Goal: Information Seeking & Learning: Learn about a topic

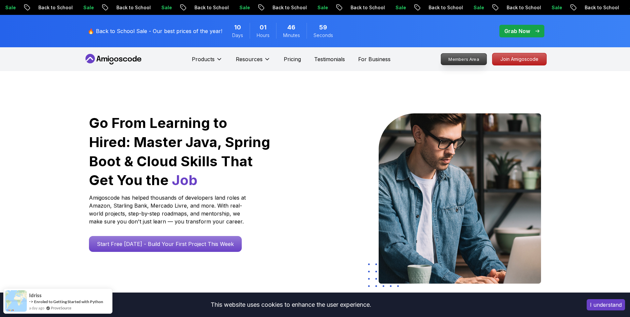
click at [464, 60] on p "Members Area" at bounding box center [463, 59] width 46 height 11
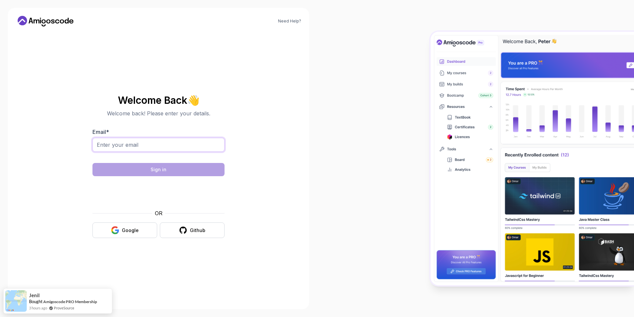
click at [143, 146] on input "Email *" at bounding box center [159, 145] width 132 height 14
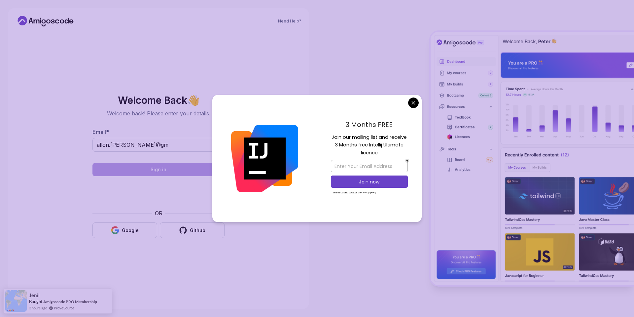
click at [413, 104] on body "Need Help? Welcome Back 👋 Welcome back! Please enter your details. Email * allo…" at bounding box center [317, 158] width 634 height 317
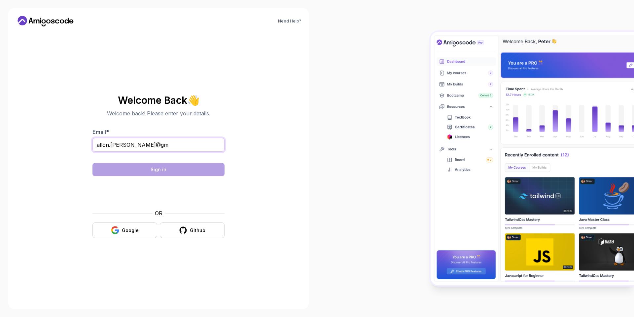
click at [167, 143] on input "allon.[PERSON_NAME]@gm" at bounding box center [159, 145] width 132 height 14
type input "[EMAIL_ADDRESS][PERSON_NAME][DOMAIN_NAME]"
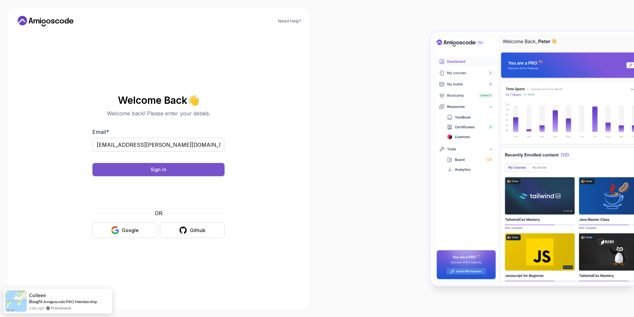
click at [156, 171] on div "Sign in" at bounding box center [159, 169] width 16 height 7
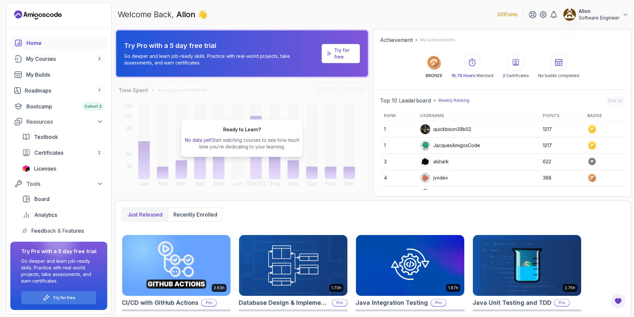
click at [444, 21] on div "Welcome Back, Allon 👋 201 Points Allon Software Engineer" at bounding box center [373, 15] width 517 height 24
click at [42, 59] on div "My Courses 3" at bounding box center [64, 59] width 77 height 8
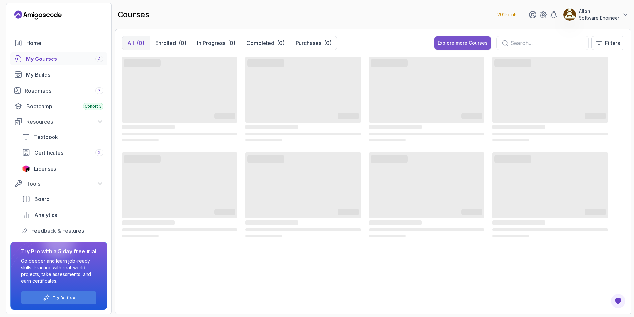
click at [469, 44] on div "Explore more Courses" at bounding box center [463, 43] width 50 height 7
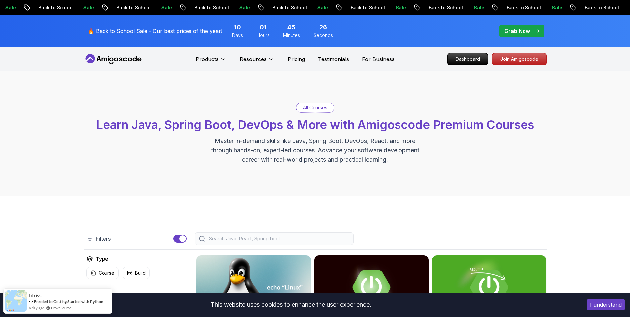
click at [322, 108] on p "All Courses" at bounding box center [315, 107] width 24 height 7
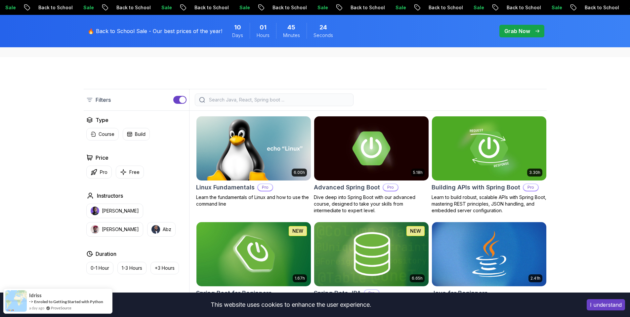
scroll to position [139, 0]
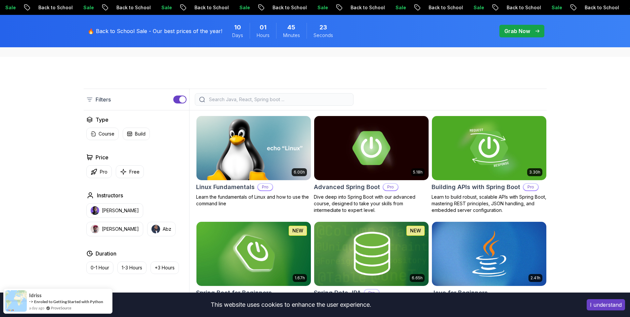
click at [239, 102] on input "search" at bounding box center [278, 99] width 141 height 7
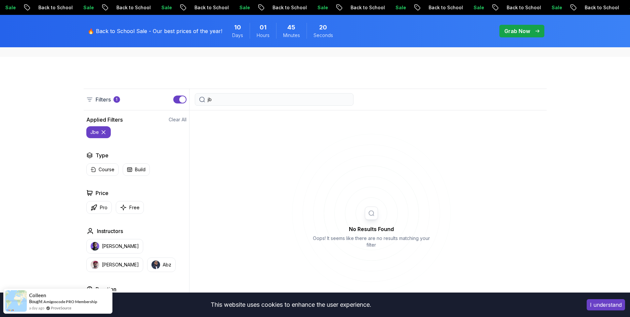
type input "j"
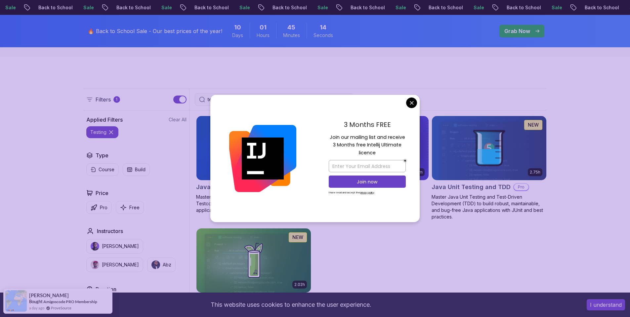
type input "testing"
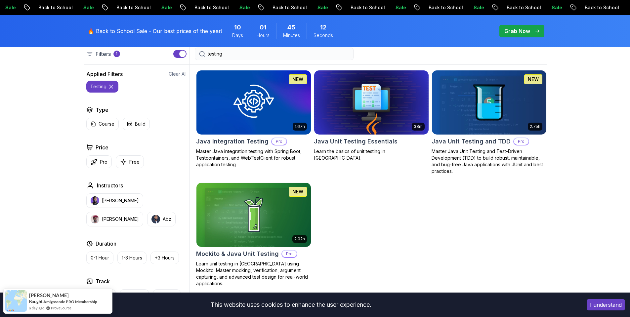
scroll to position [185, 0]
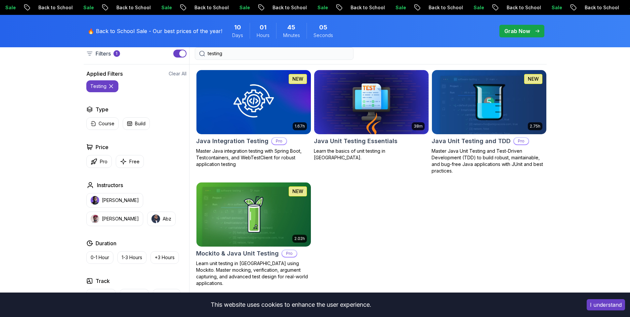
click at [255, 216] on img at bounding box center [253, 214] width 120 height 67
